Goal: Information Seeking & Learning: Compare options

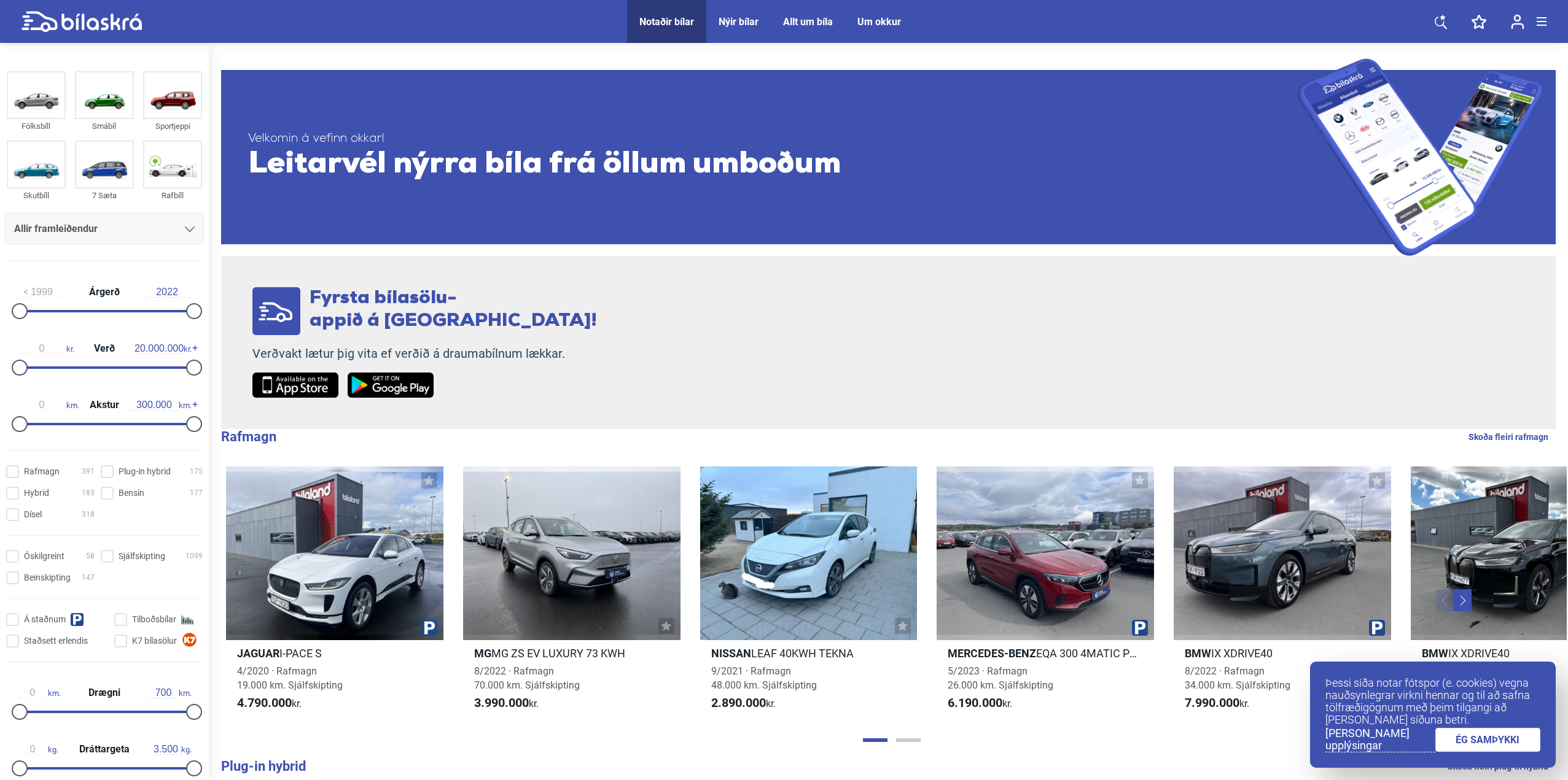
click at [163, 251] on div "Allir framleiðendur" at bounding box center [104, 232] width 199 height 39
click at [162, 247] on div "Allir framleiðendur" at bounding box center [104, 232] width 199 height 39
click at [160, 227] on div "Allir framleiðendur" at bounding box center [104, 229] width 180 height 17
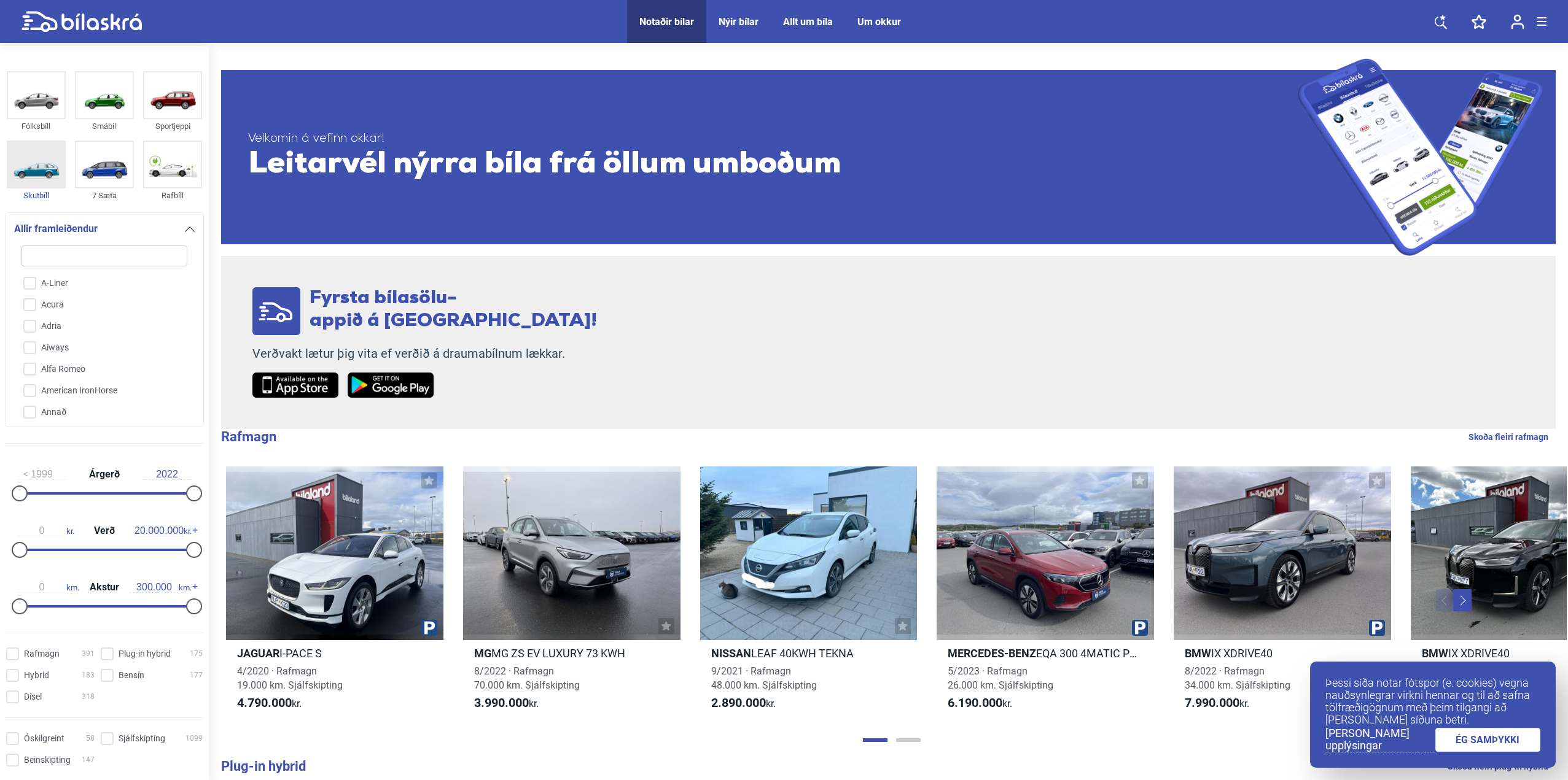
type input "l"
checkbox input "false"
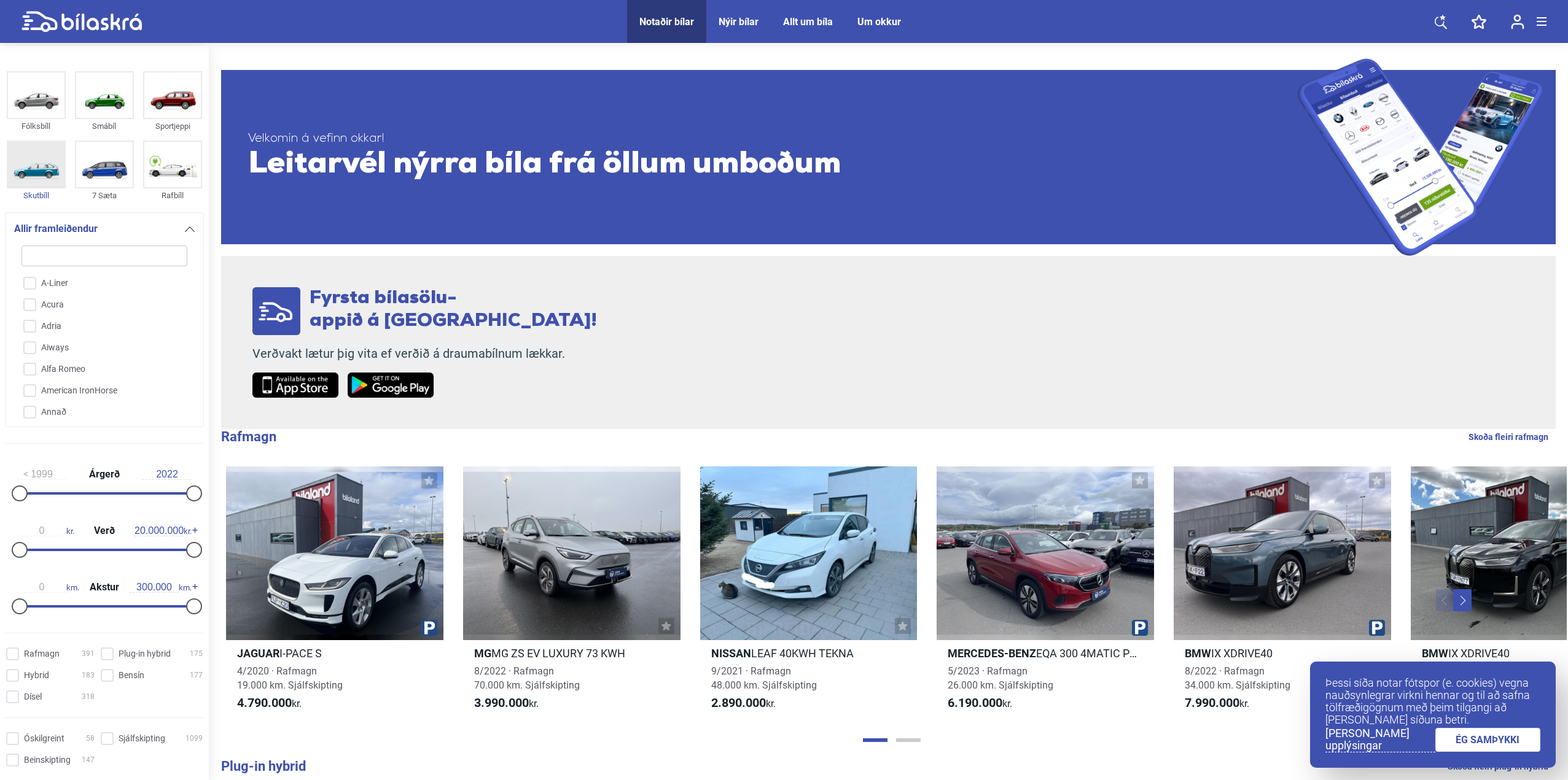
checkbox input "false"
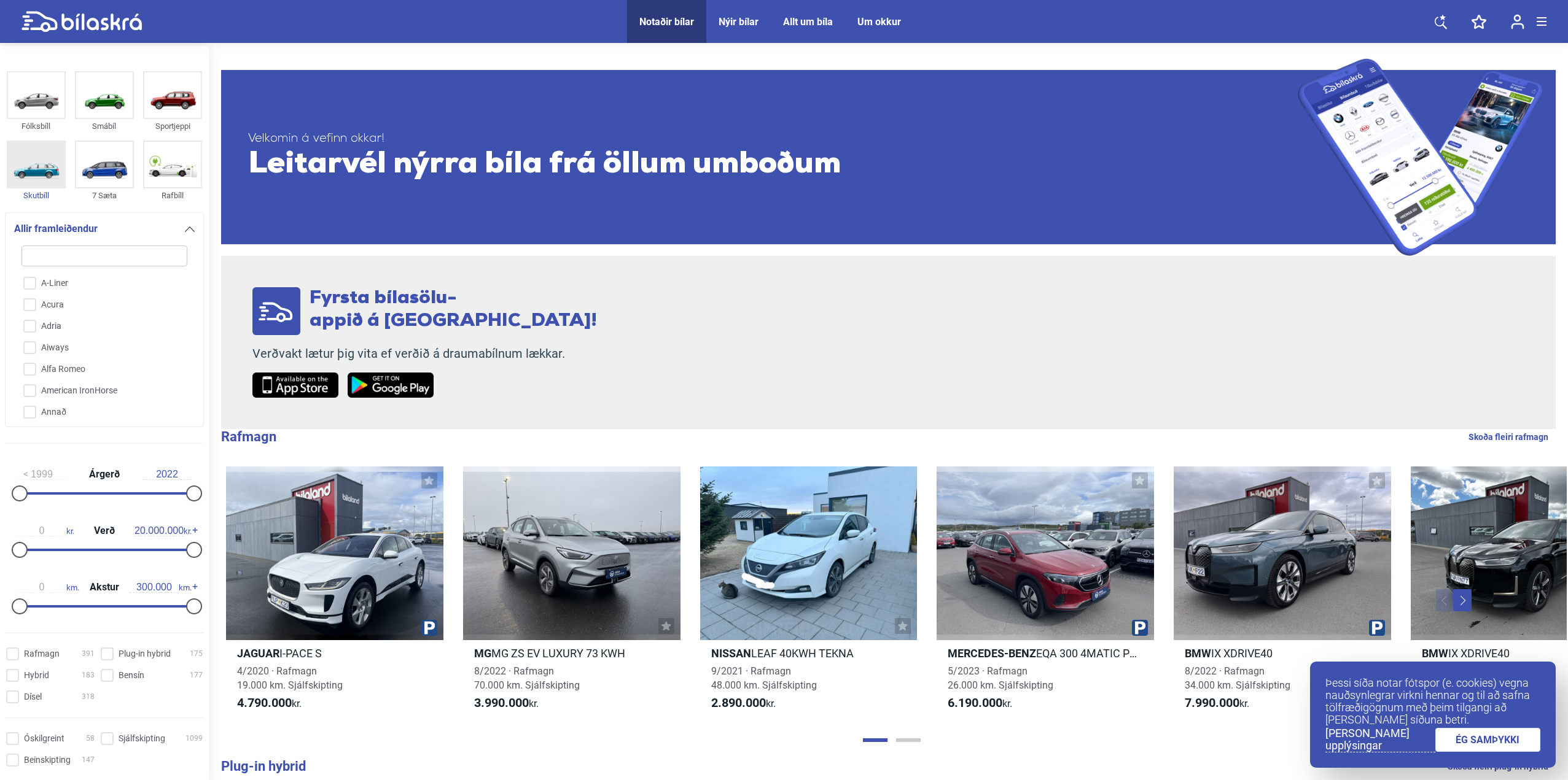
checkbox input "false"
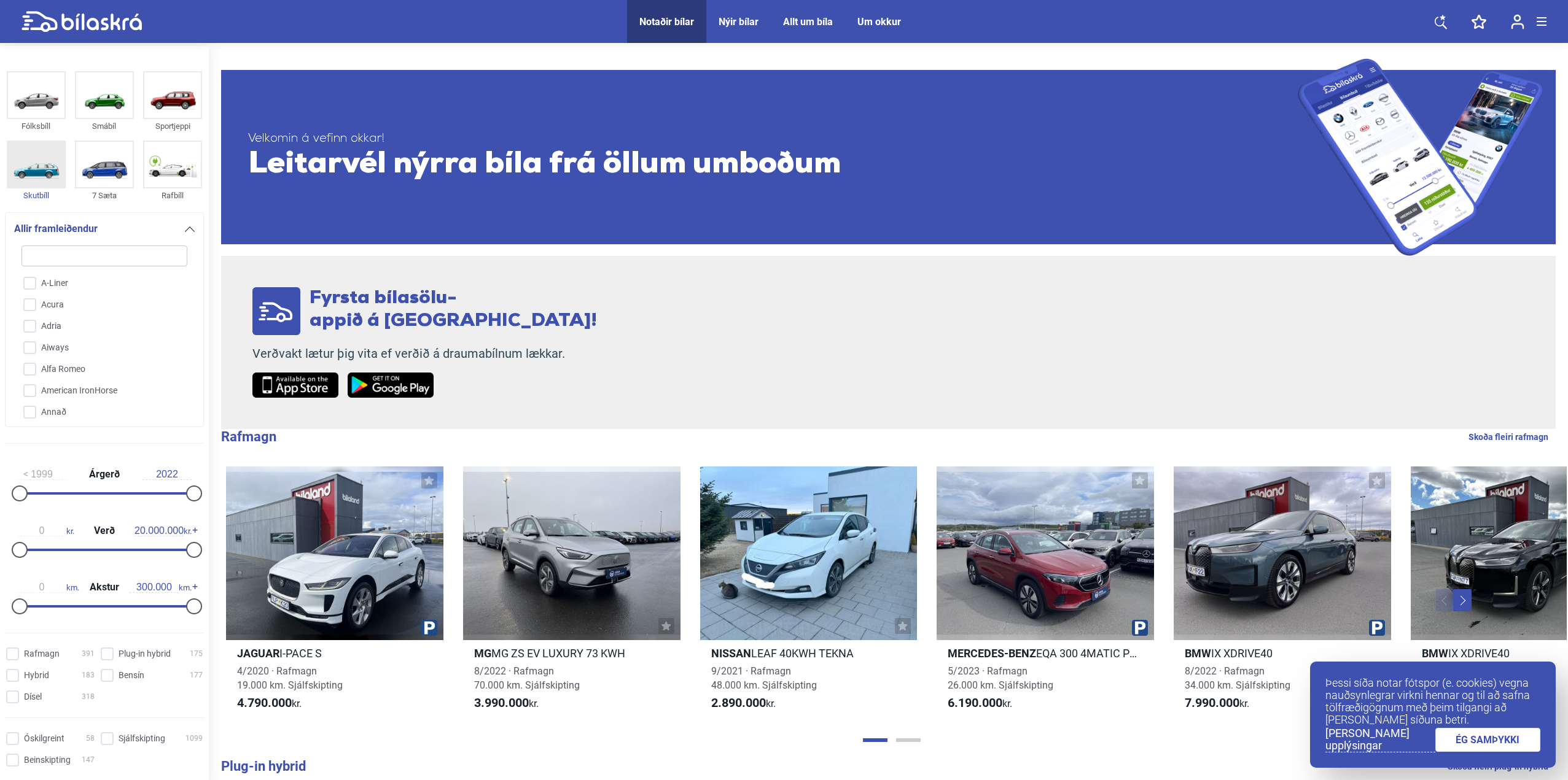
checkbox input "false"
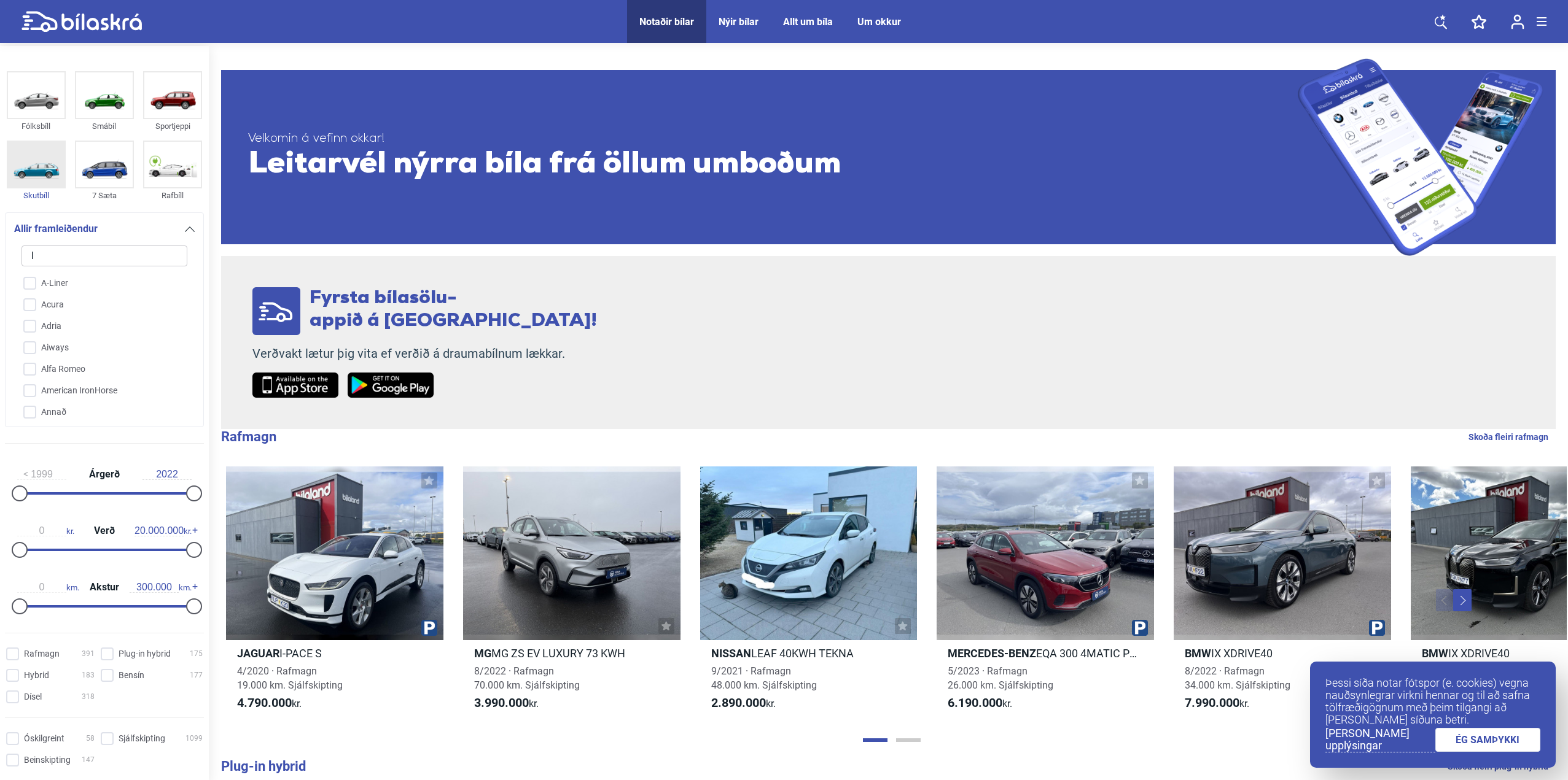
type input "la"
checkbox input "false"
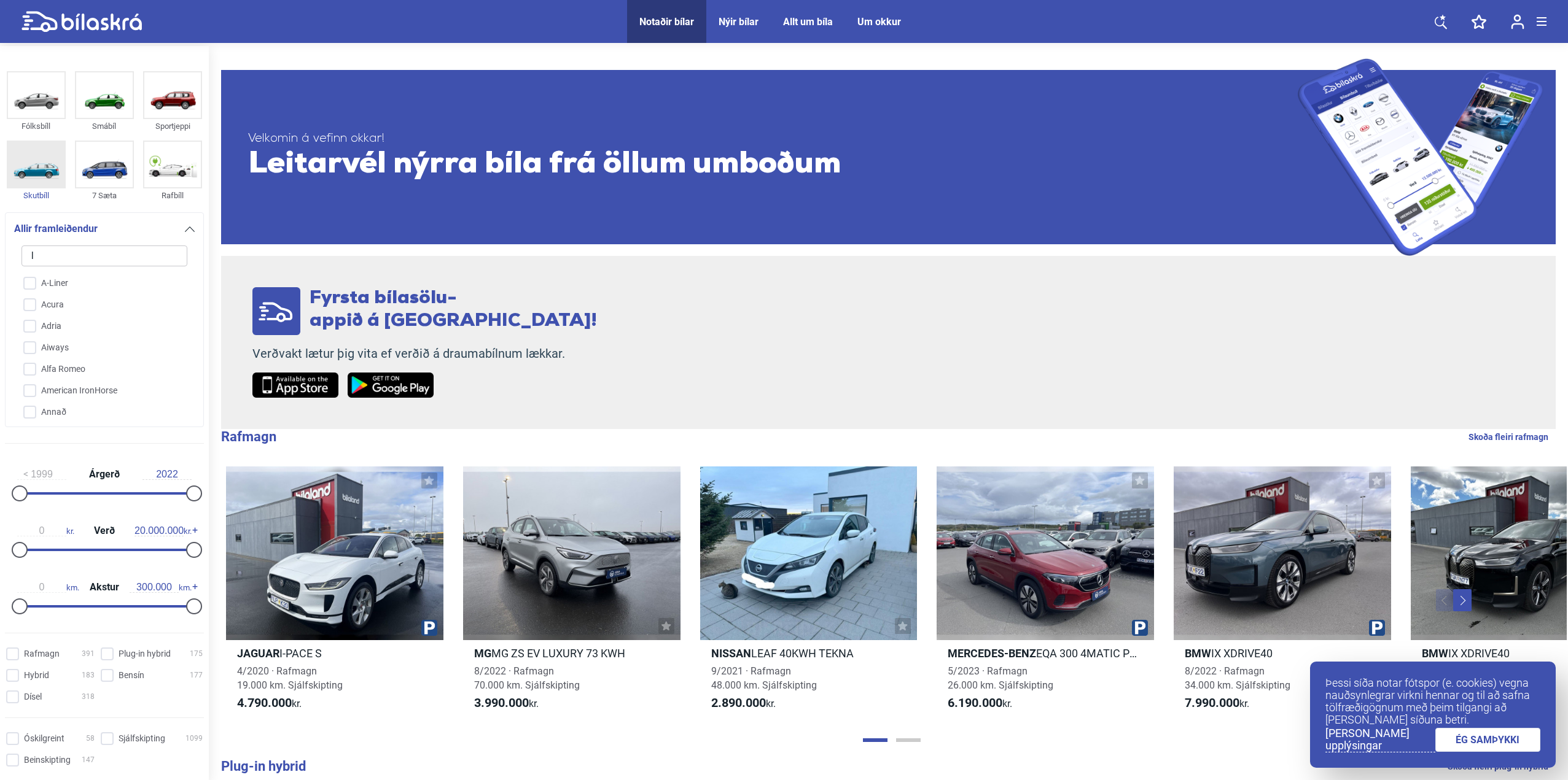
checkbox input "false"
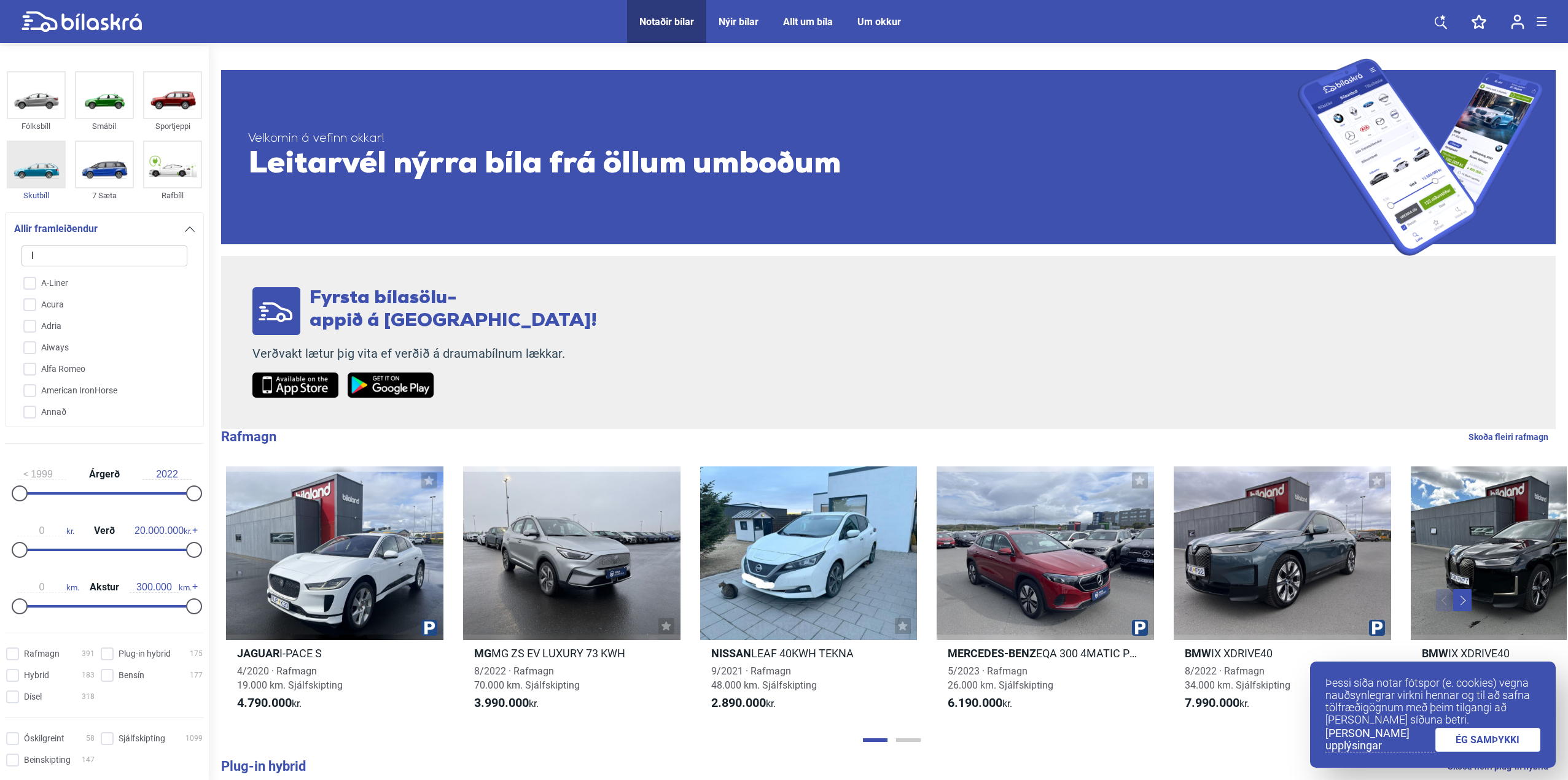
checkbox input "false"
type input "lan"
checkbox input "false"
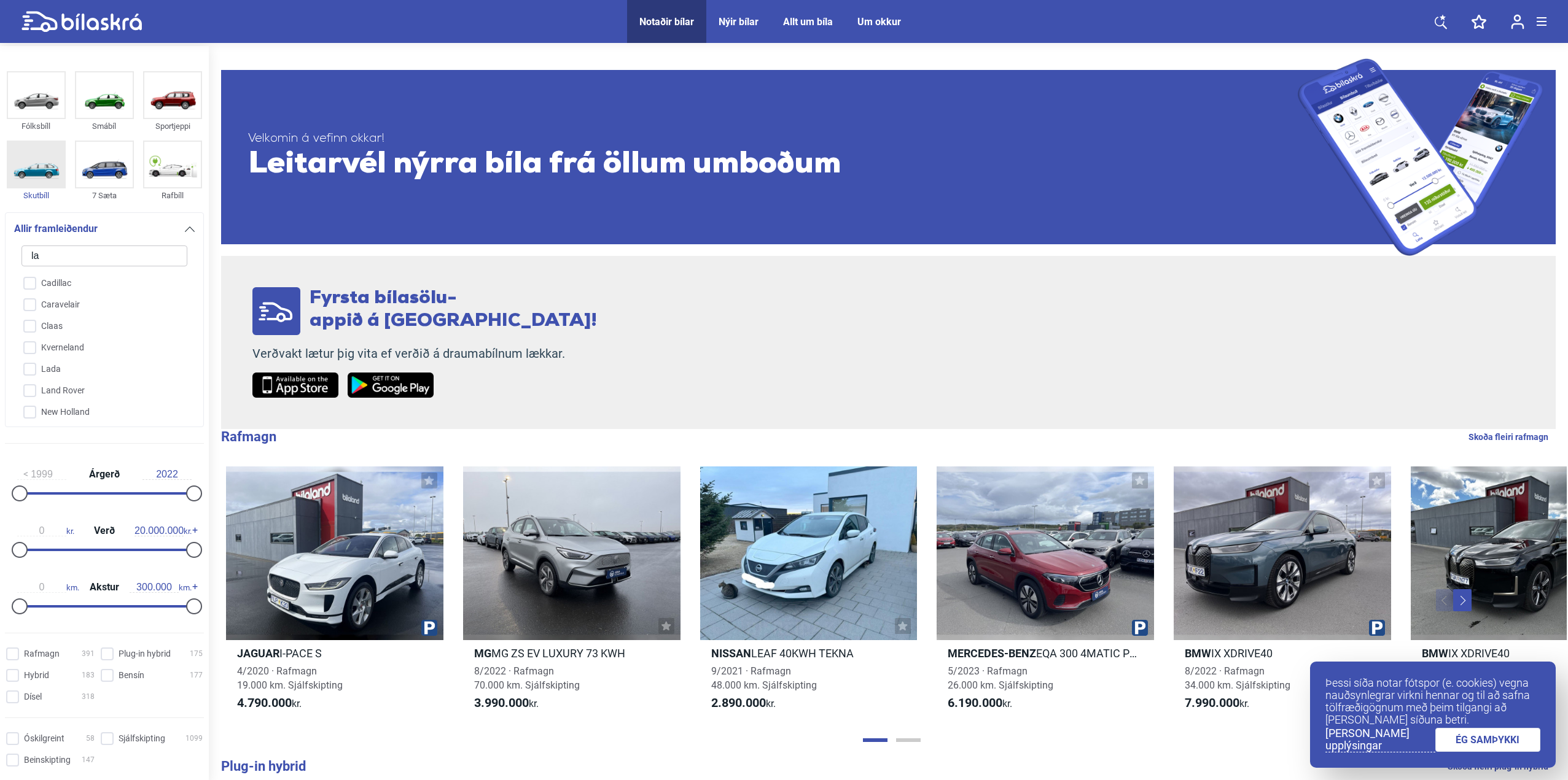
checkbox input "false"
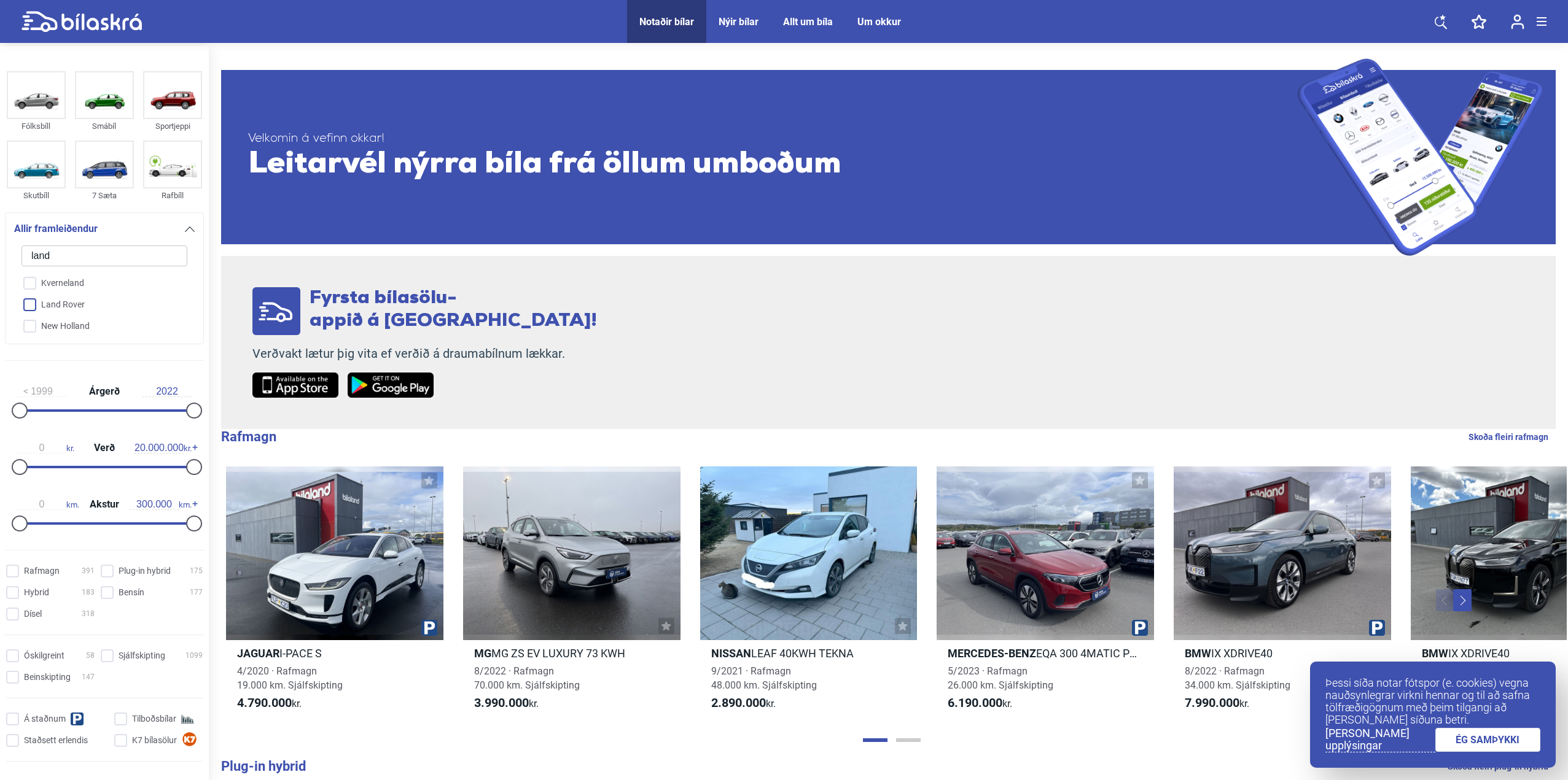
type input "land"
click at [80, 310] on input "Land Rover" at bounding box center [96, 305] width 167 height 22
checkbox input "true"
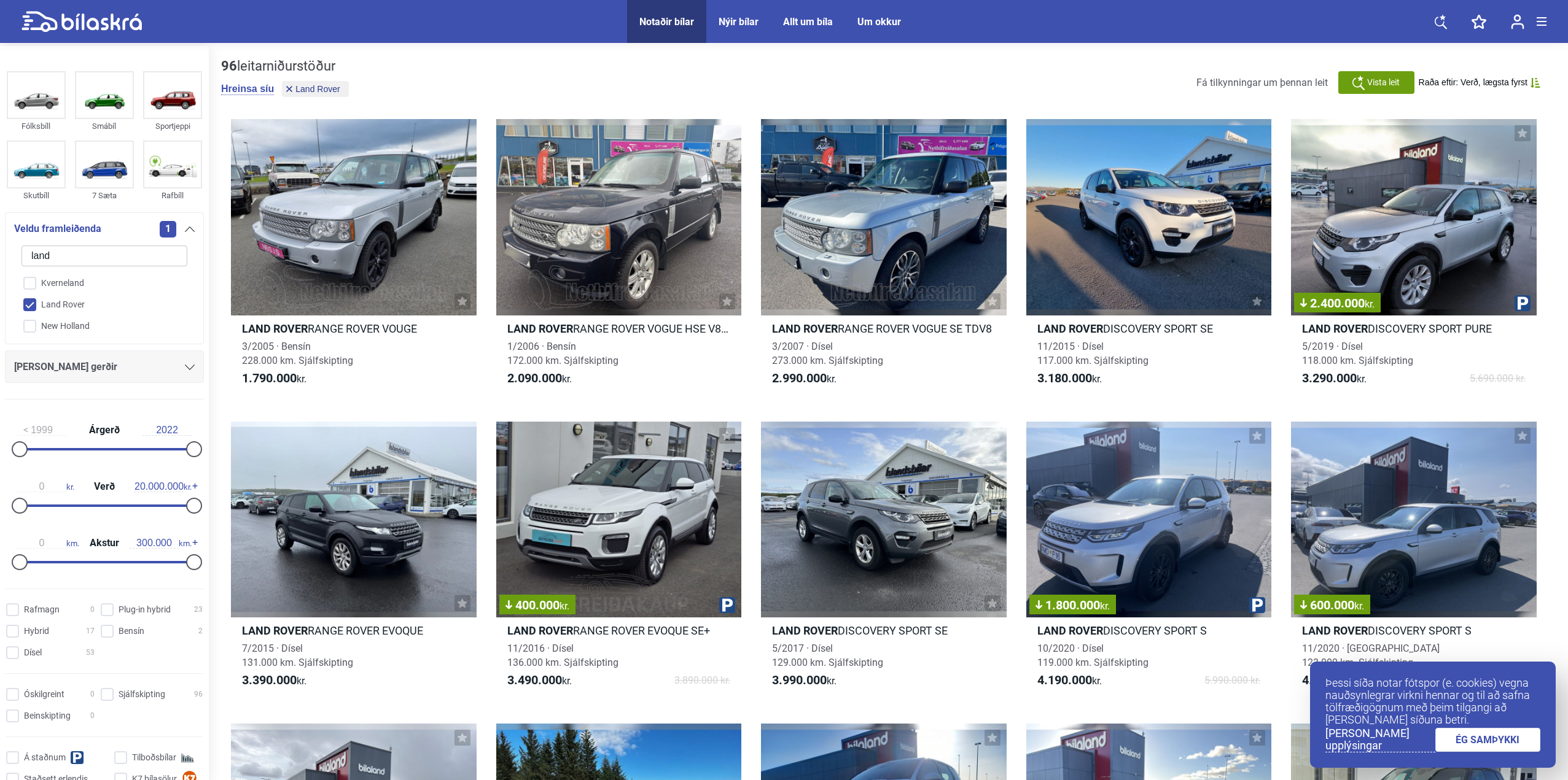
click at [106, 363] on div "[PERSON_NAME] gerðir" at bounding box center [104, 367] width 180 height 17
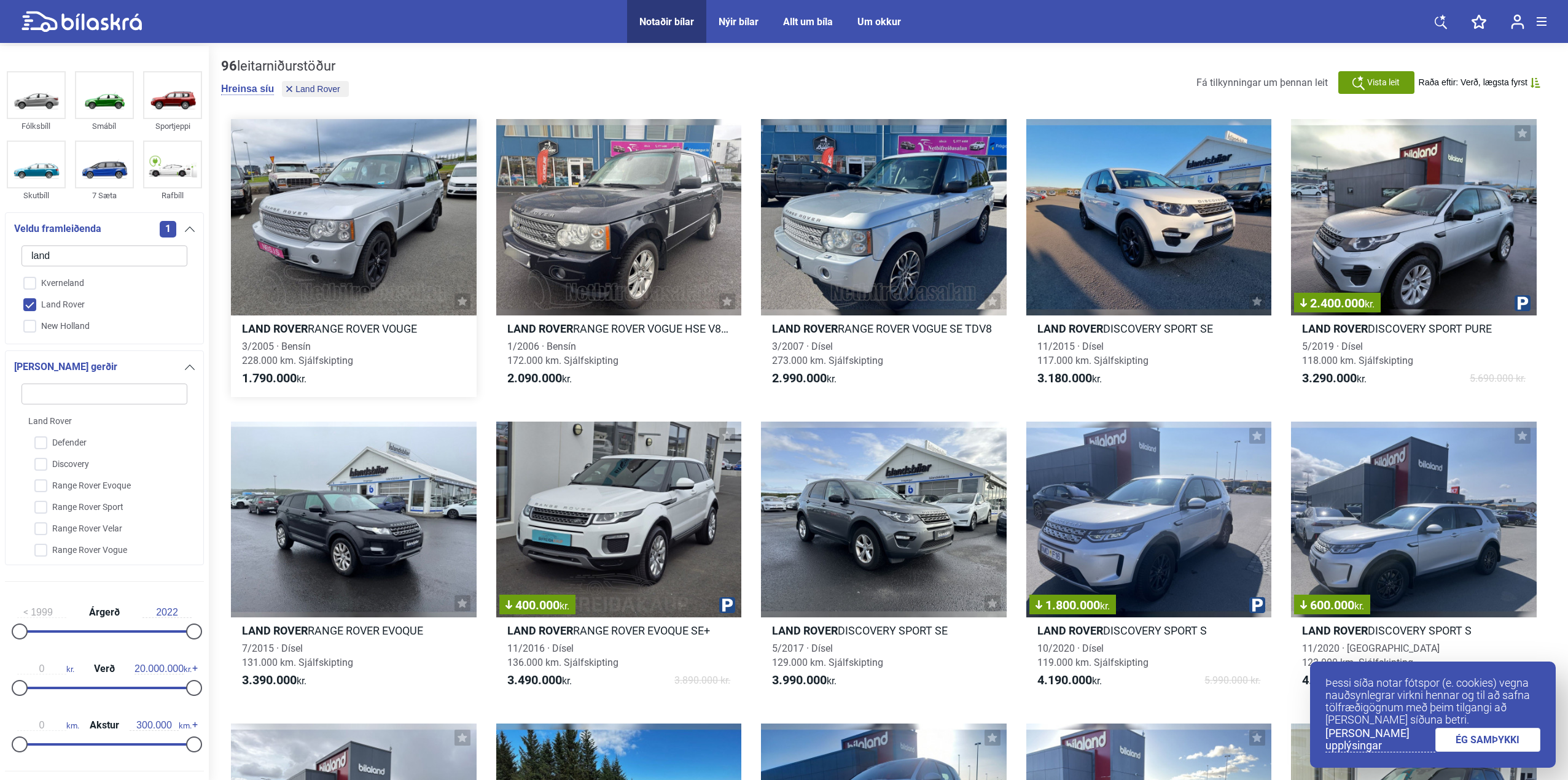
type input "v"
checkbox input "false"
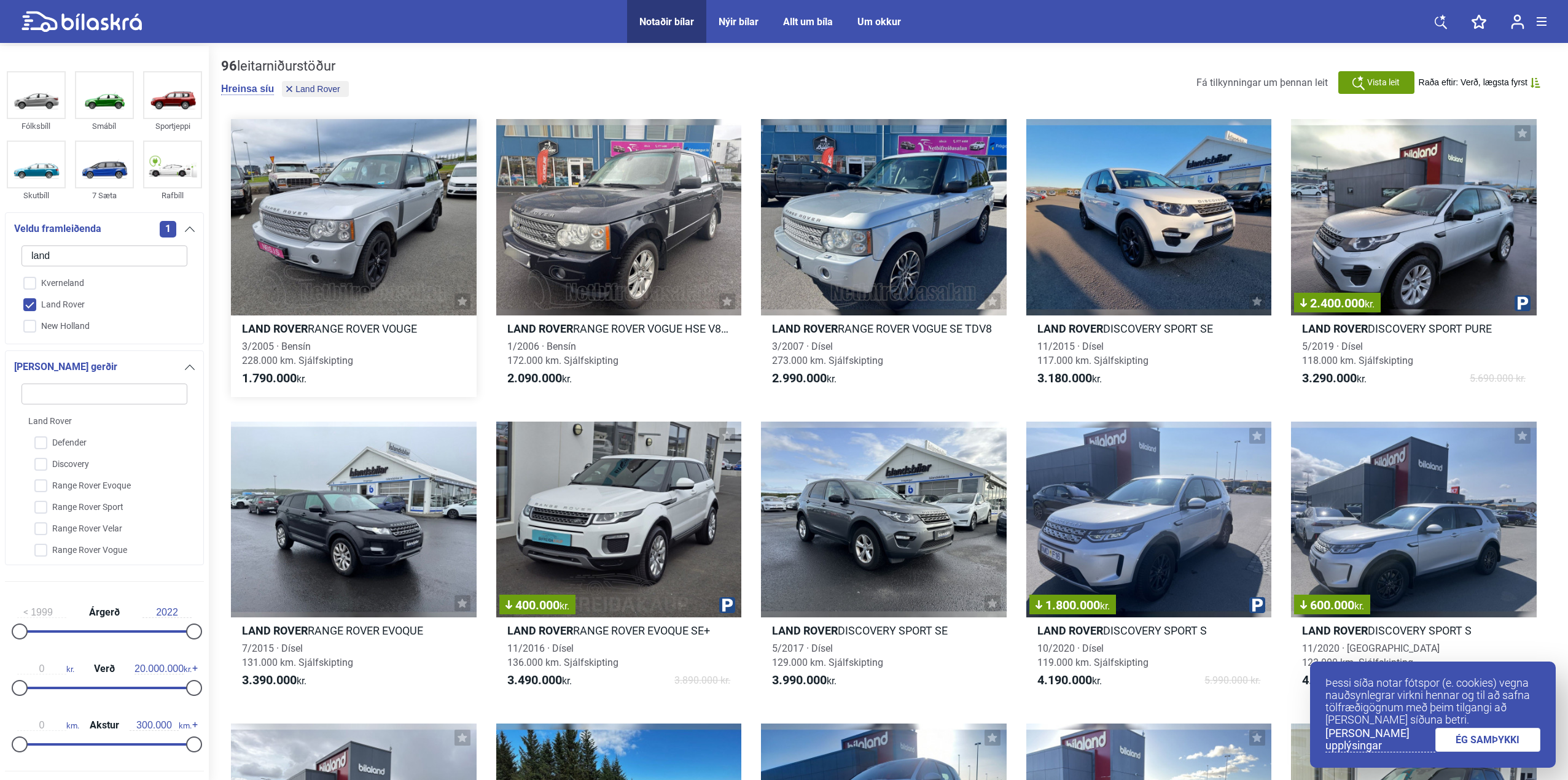
checkbox input "false"
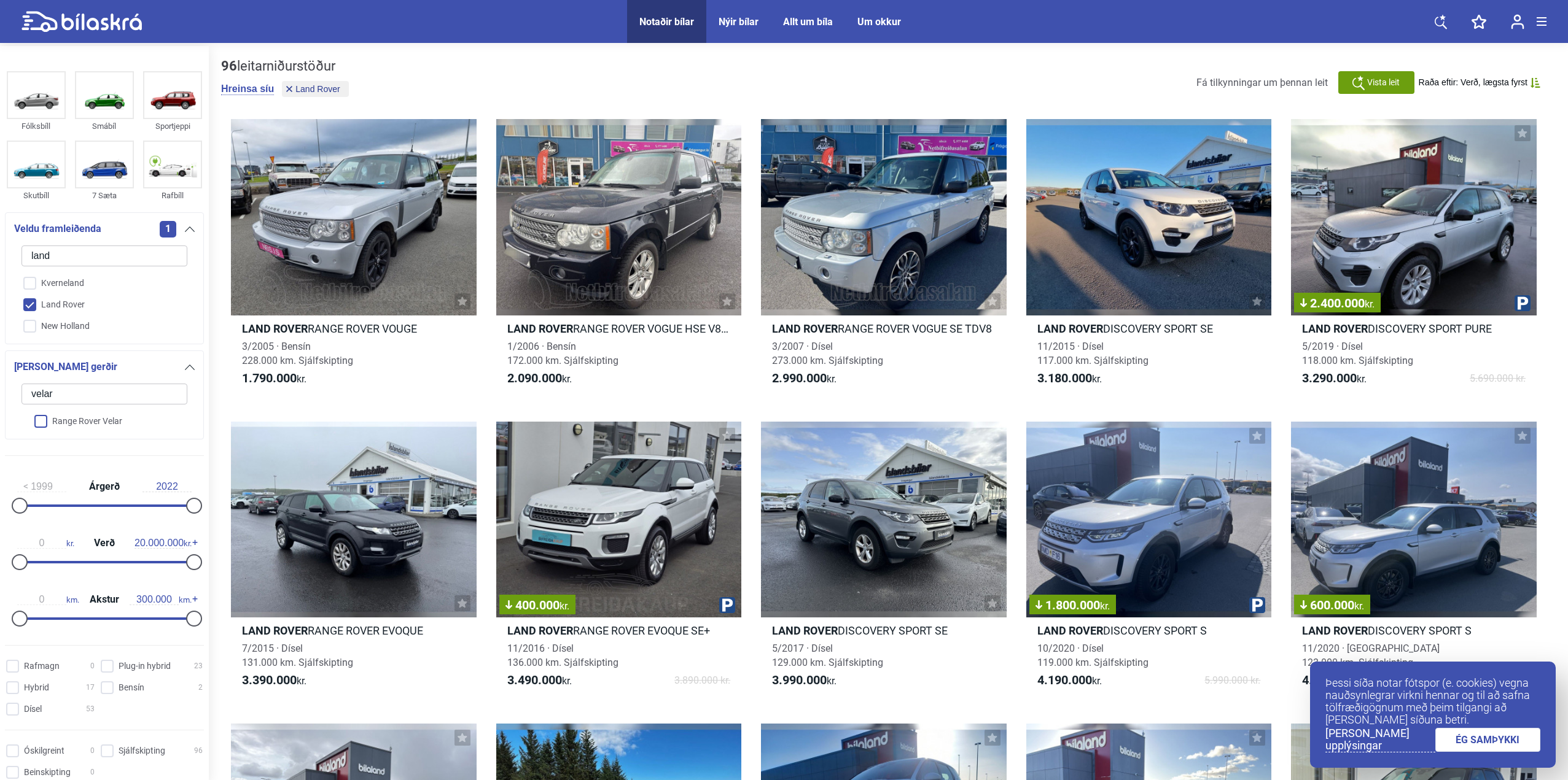
type input "velar"
click at [95, 413] on input "Range Rover Velar" at bounding box center [96, 421] width 167 height 22
checkbox input "true"
